Goal: Task Accomplishment & Management: Manage account settings

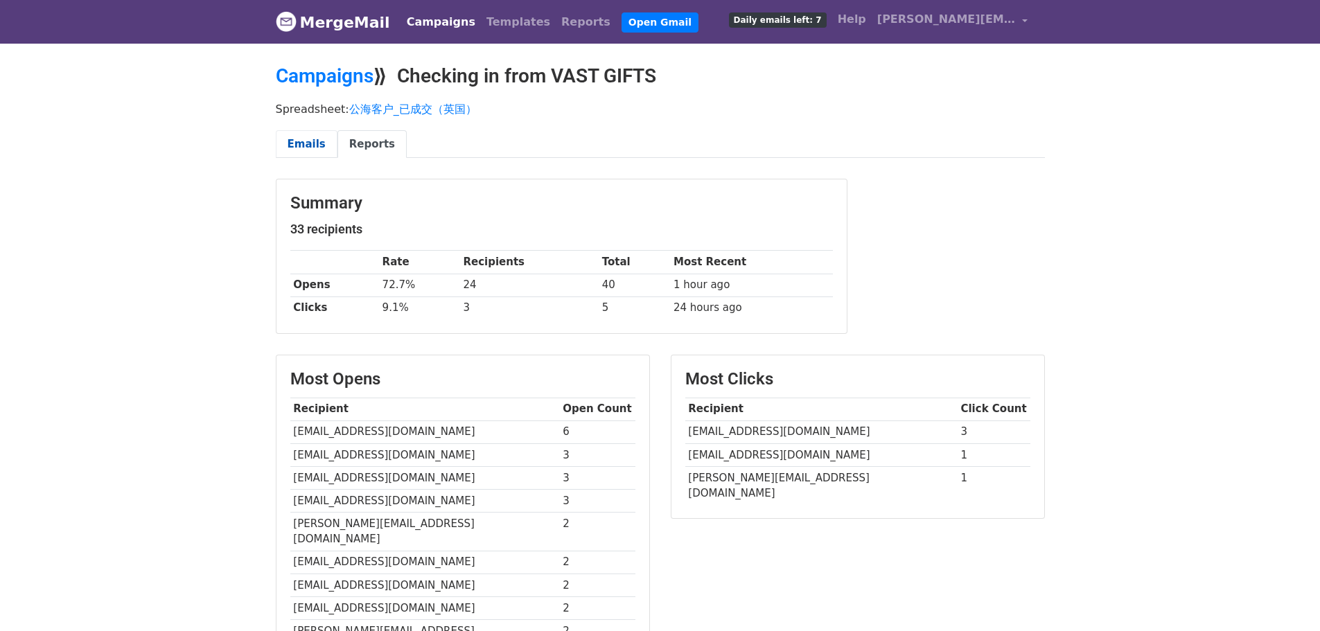
click at [316, 145] on link "Emails" at bounding box center [307, 144] width 62 height 28
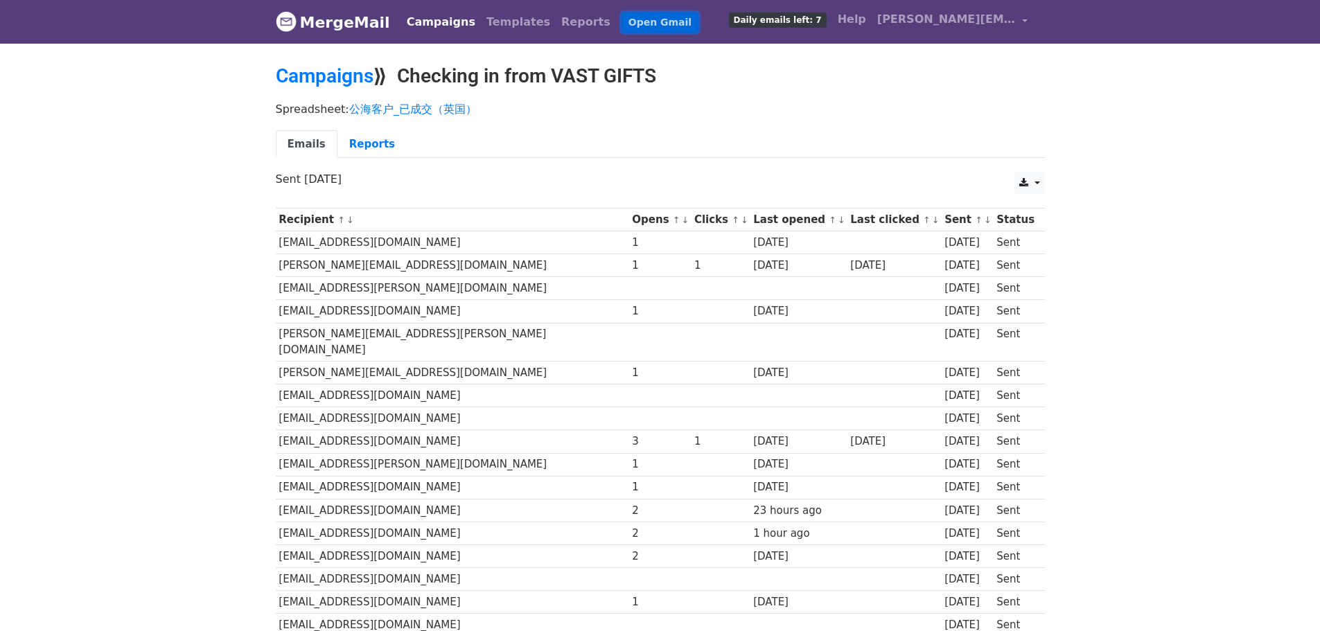
click at [621, 22] on link "Open Gmail" at bounding box center [659, 22] width 77 height 20
click at [369, 112] on link "公海客户_已成交（英国）" at bounding box center [412, 109] width 127 height 13
click at [326, 106] on p "Spreadsheet: 公海客户_已成交（英国）" at bounding box center [660, 109] width 769 height 15
click at [319, 81] on link "Campaigns" at bounding box center [325, 75] width 98 height 23
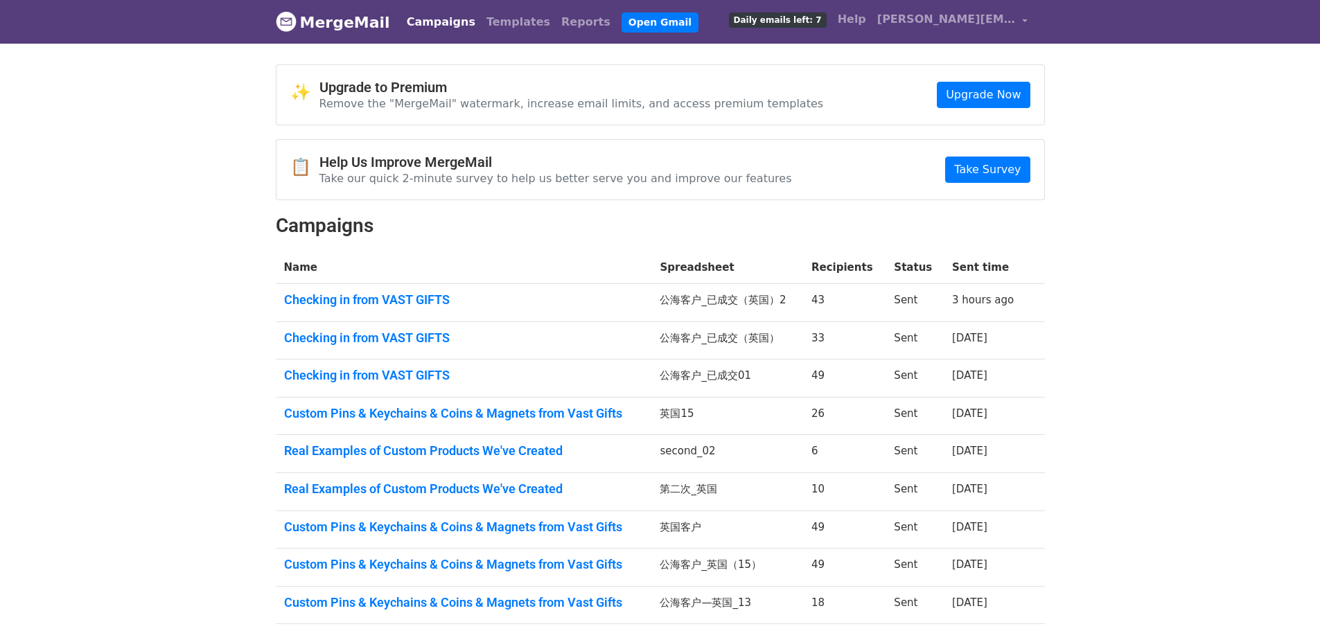
click at [405, 290] on td "Checking in from VAST GIFTS" at bounding box center [464, 303] width 376 height 38
click at [422, 299] on link "Checking in from VAST GIFTS" at bounding box center [464, 299] width 360 height 15
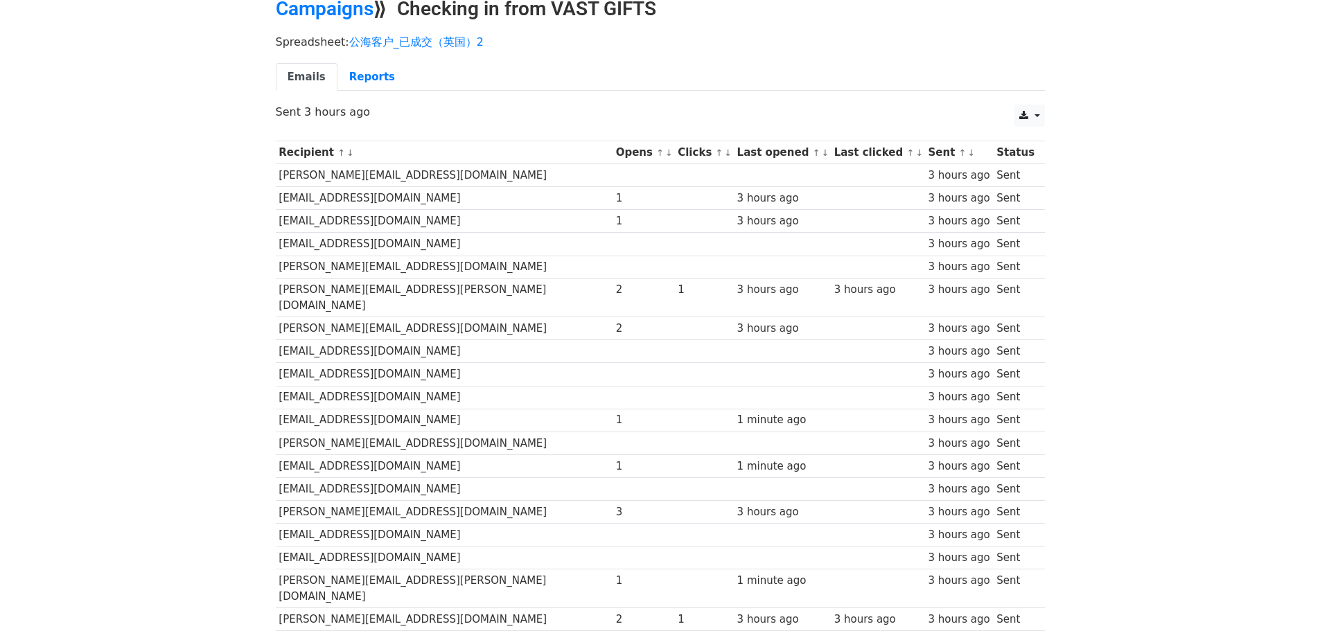
scroll to position [16, 0]
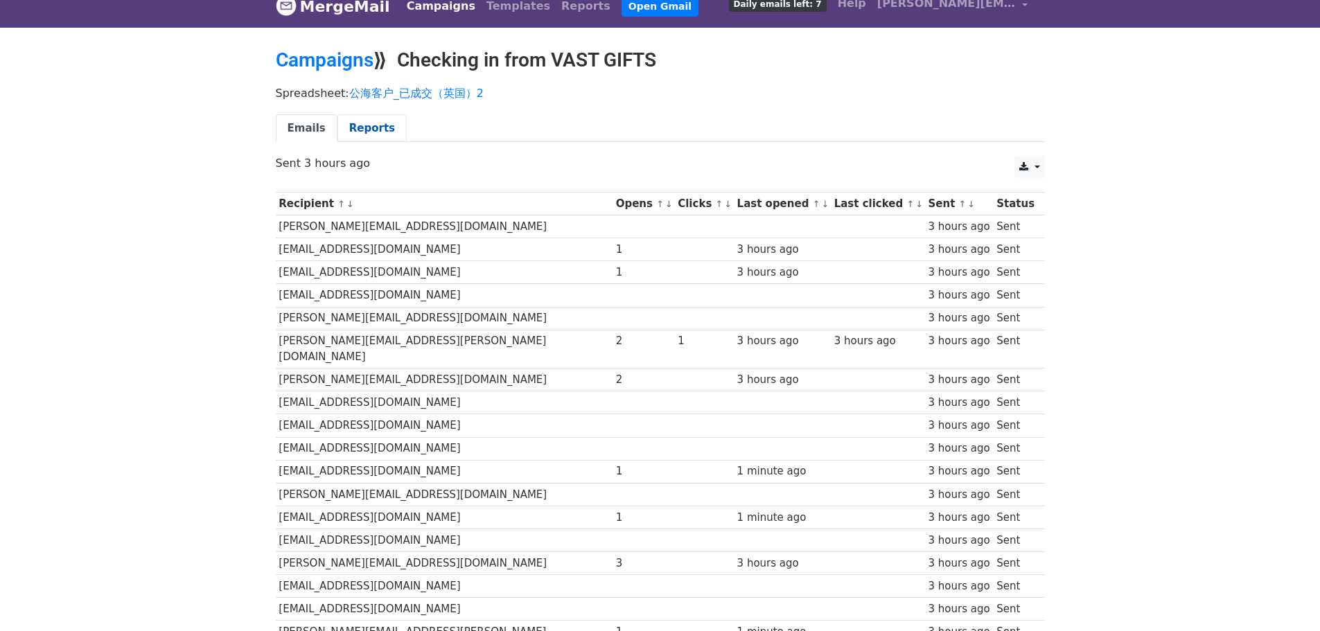
click at [364, 130] on link "Reports" at bounding box center [371, 128] width 69 height 28
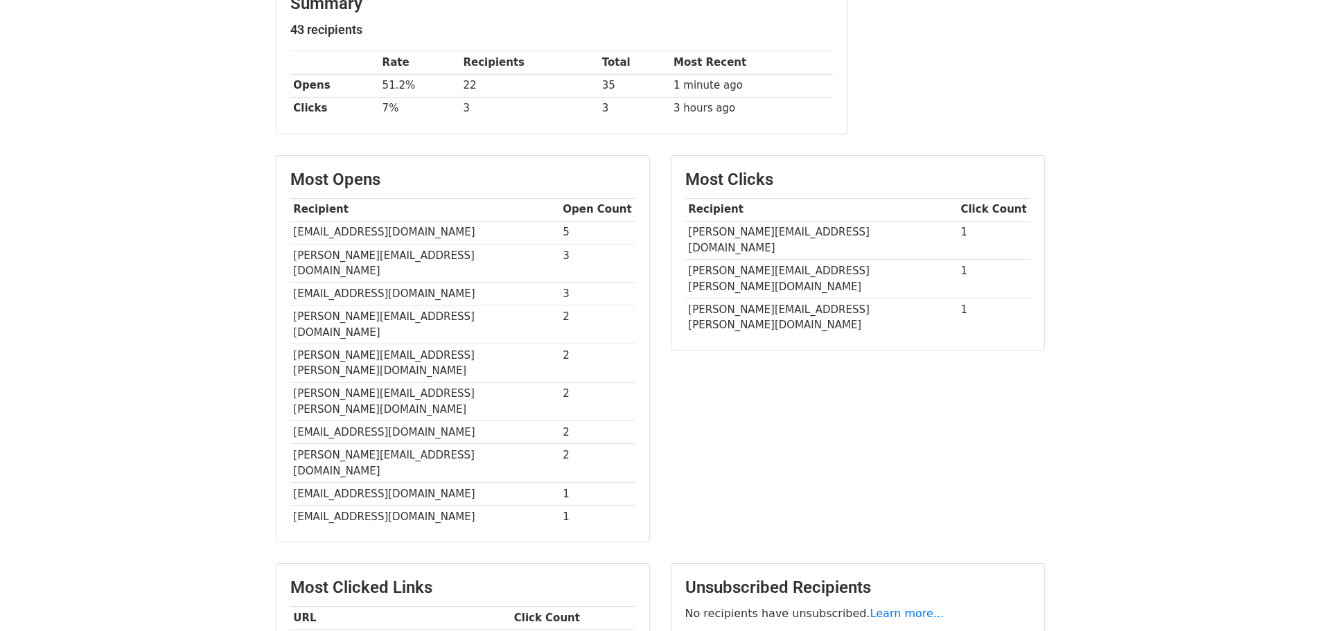
scroll to position [139, 0]
